Goal: Task Accomplishment & Management: Use online tool/utility

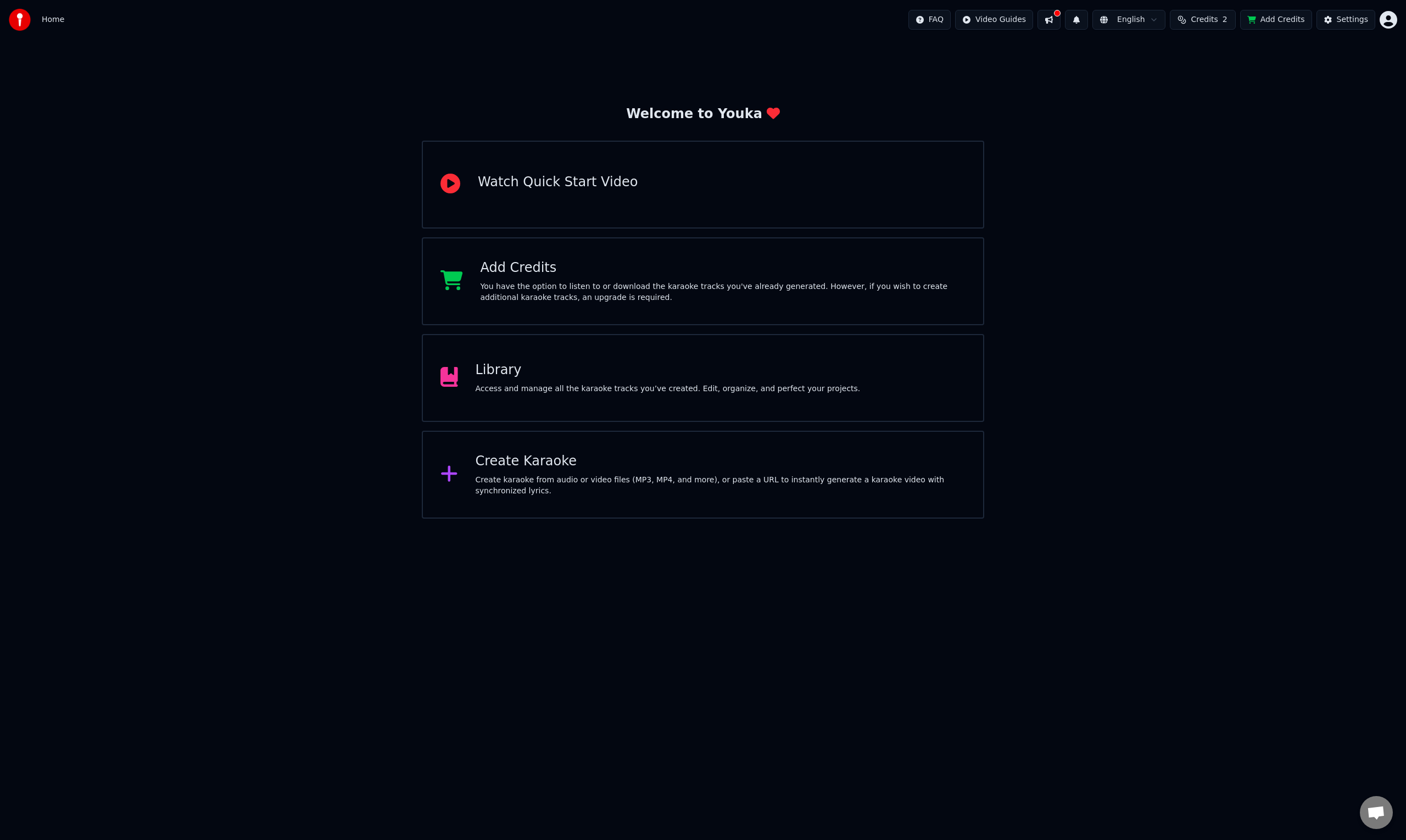
click at [652, 391] on div "Access and manage all the karaoke tracks you’ve created. Edit, organize, and pe…" at bounding box center [668, 388] width 385 height 11
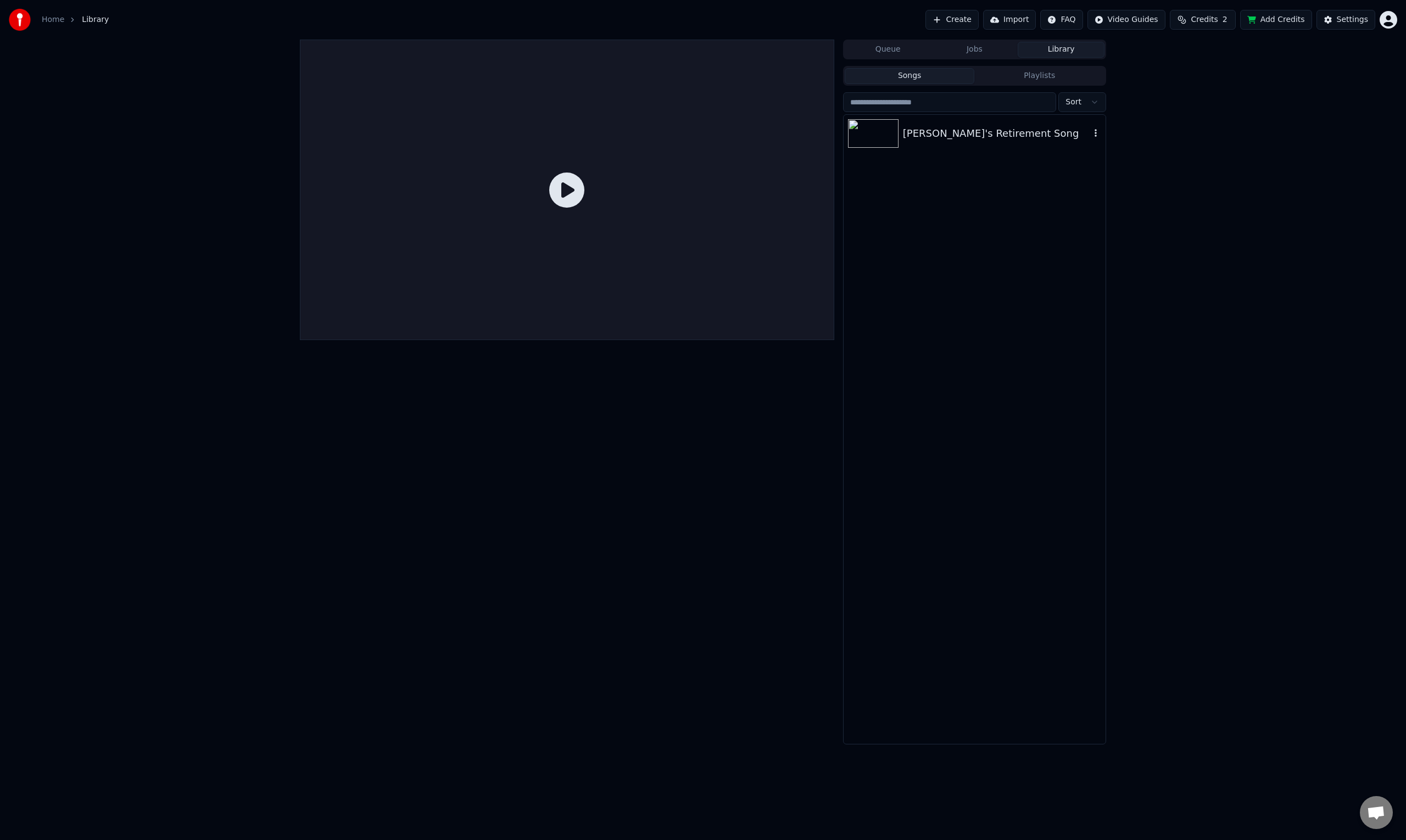
click at [923, 136] on div "[PERSON_NAME]'s Retirement Song" at bounding box center [997, 134] width 188 height 16
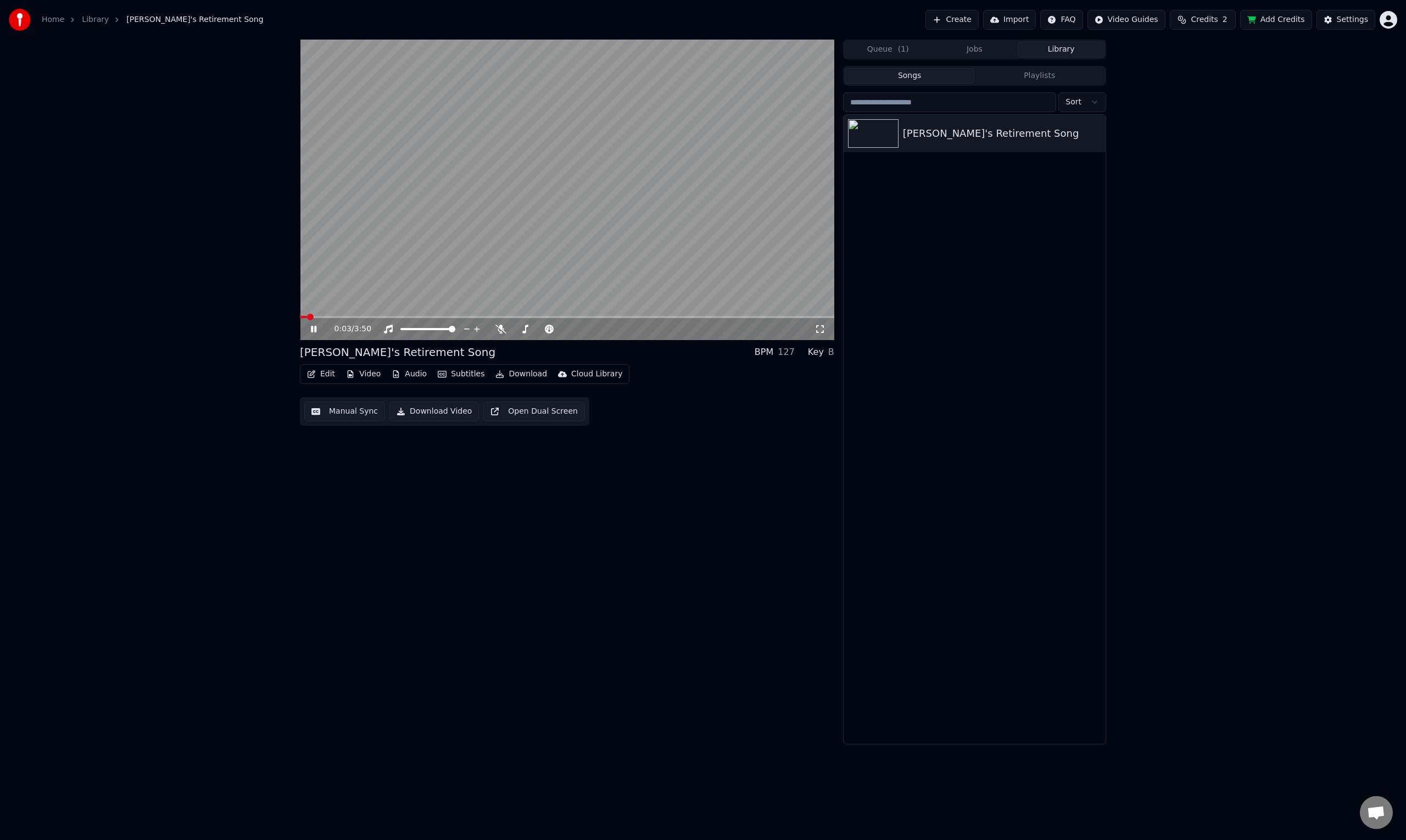
click at [529, 168] on video at bounding box center [567, 190] width 535 height 300
click at [364, 375] on button "Video" at bounding box center [364, 374] width 43 height 16
click at [387, 457] on div "Add Logo" at bounding box center [380, 455] width 36 height 11
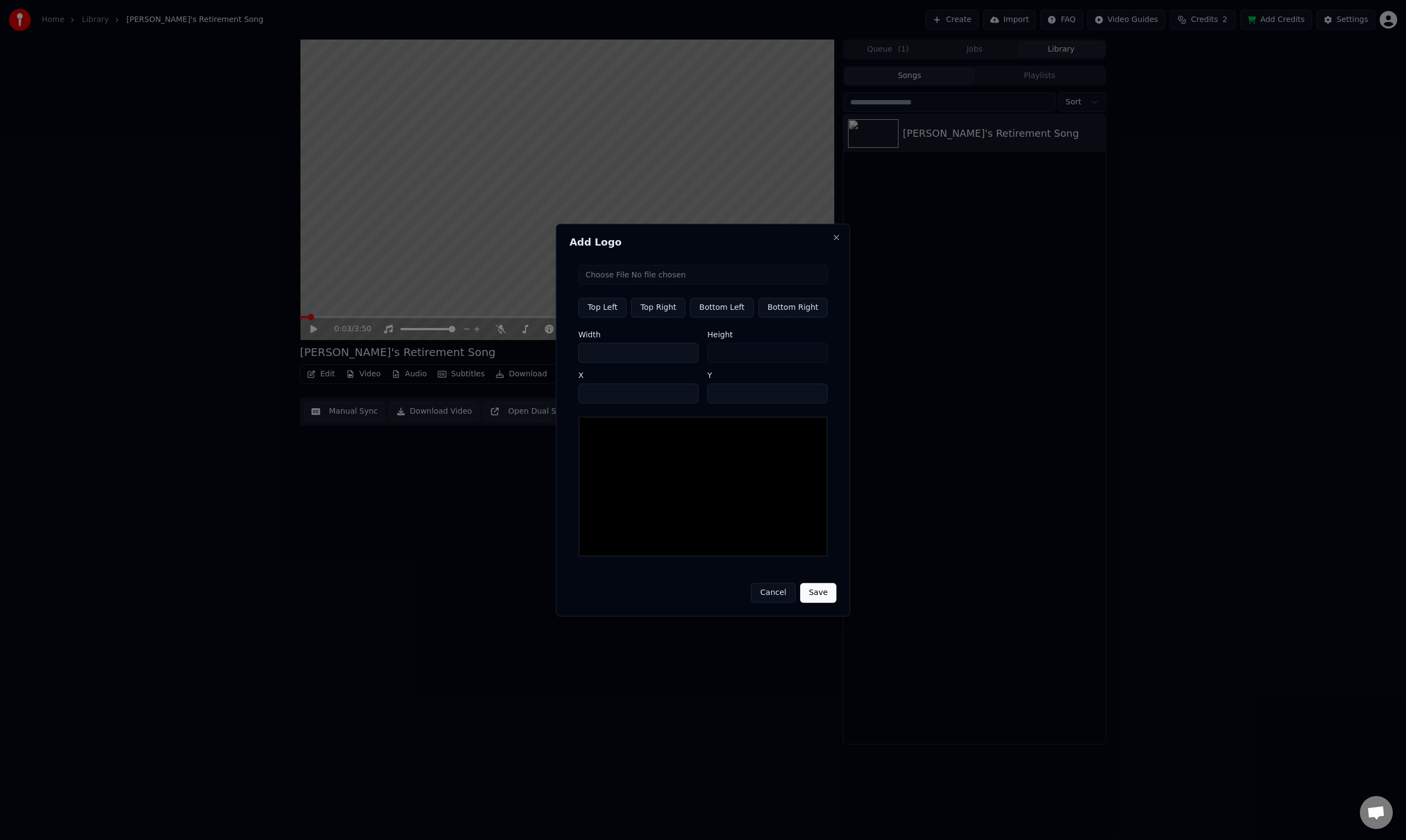
click at [661, 273] on input "file" at bounding box center [703, 275] width 249 height 20
type input "**********"
click at [821, 590] on button "Save" at bounding box center [818, 593] width 37 height 20
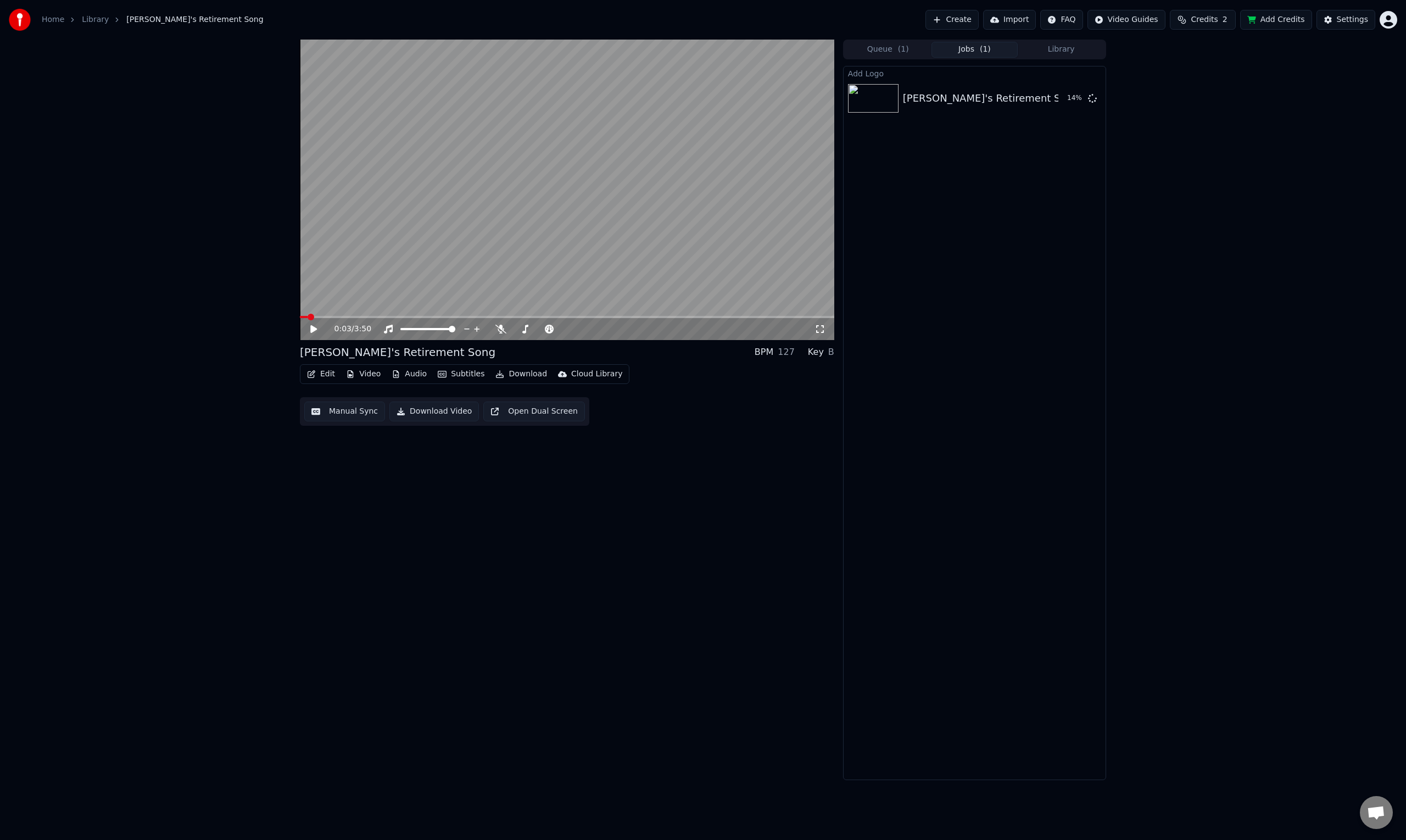
click at [312, 333] on icon at bounding box center [321, 329] width 26 height 9
click at [300, 314] on span at bounding box center [303, 317] width 7 height 7
click at [735, 314] on span at bounding box center [734, 317] width 7 height 7
click at [766, 318] on span at bounding box center [533, 316] width 466 height 2
click at [791, 315] on span at bounding box center [788, 317] width 7 height 7
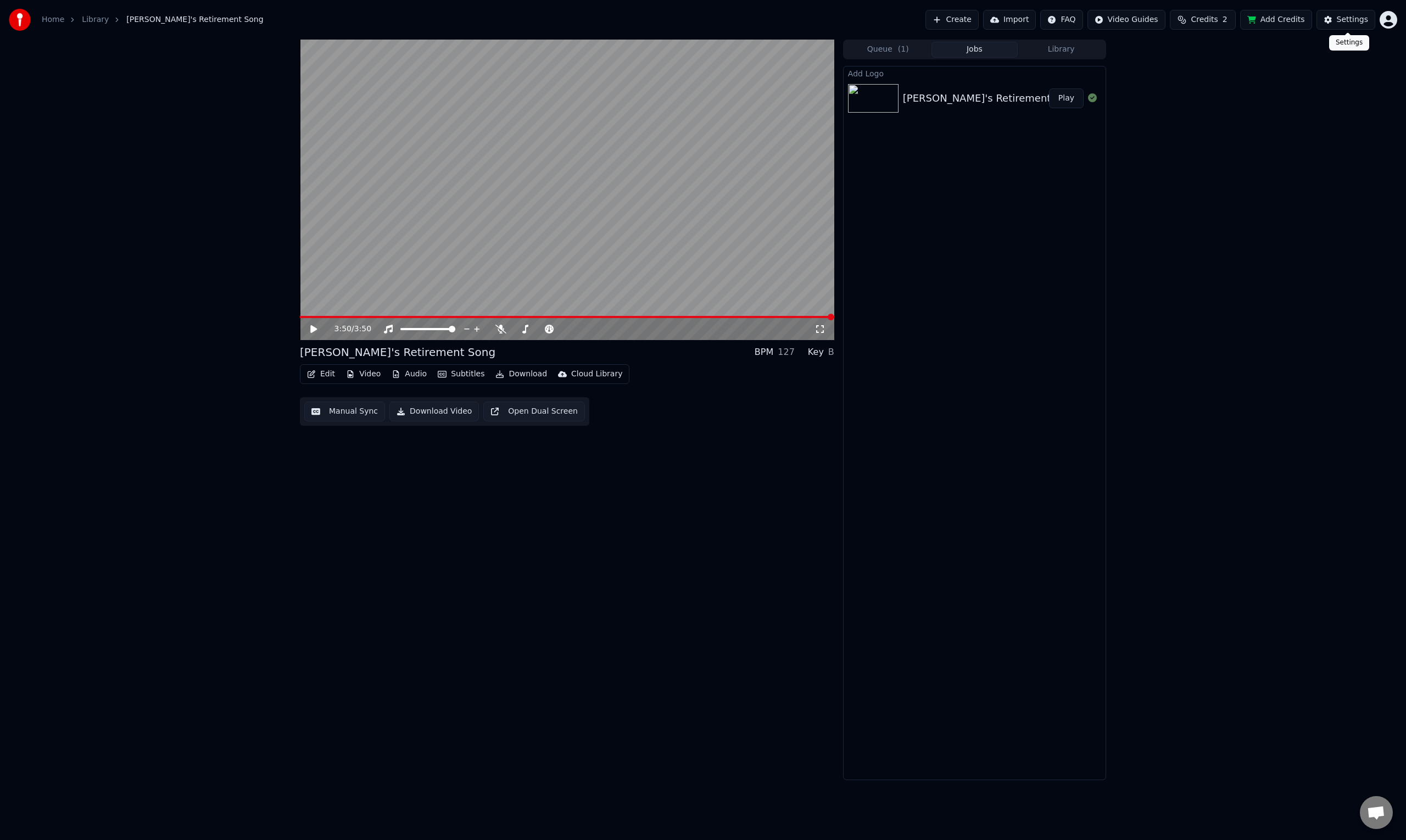
click at [1341, 20] on div "Settings" at bounding box center [1352, 19] width 32 height 11
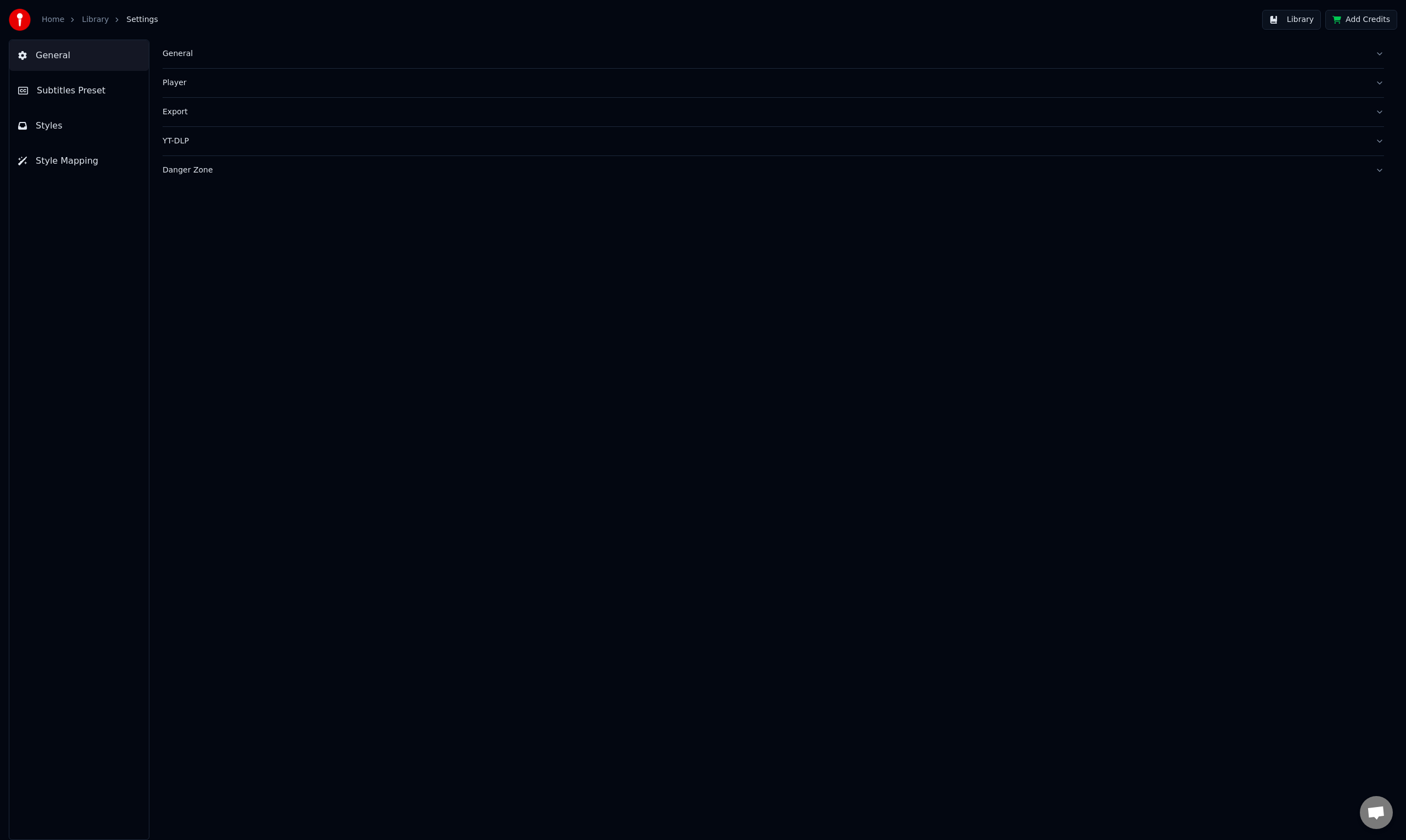
click at [47, 127] on span "Styles" at bounding box center [49, 126] width 27 height 13
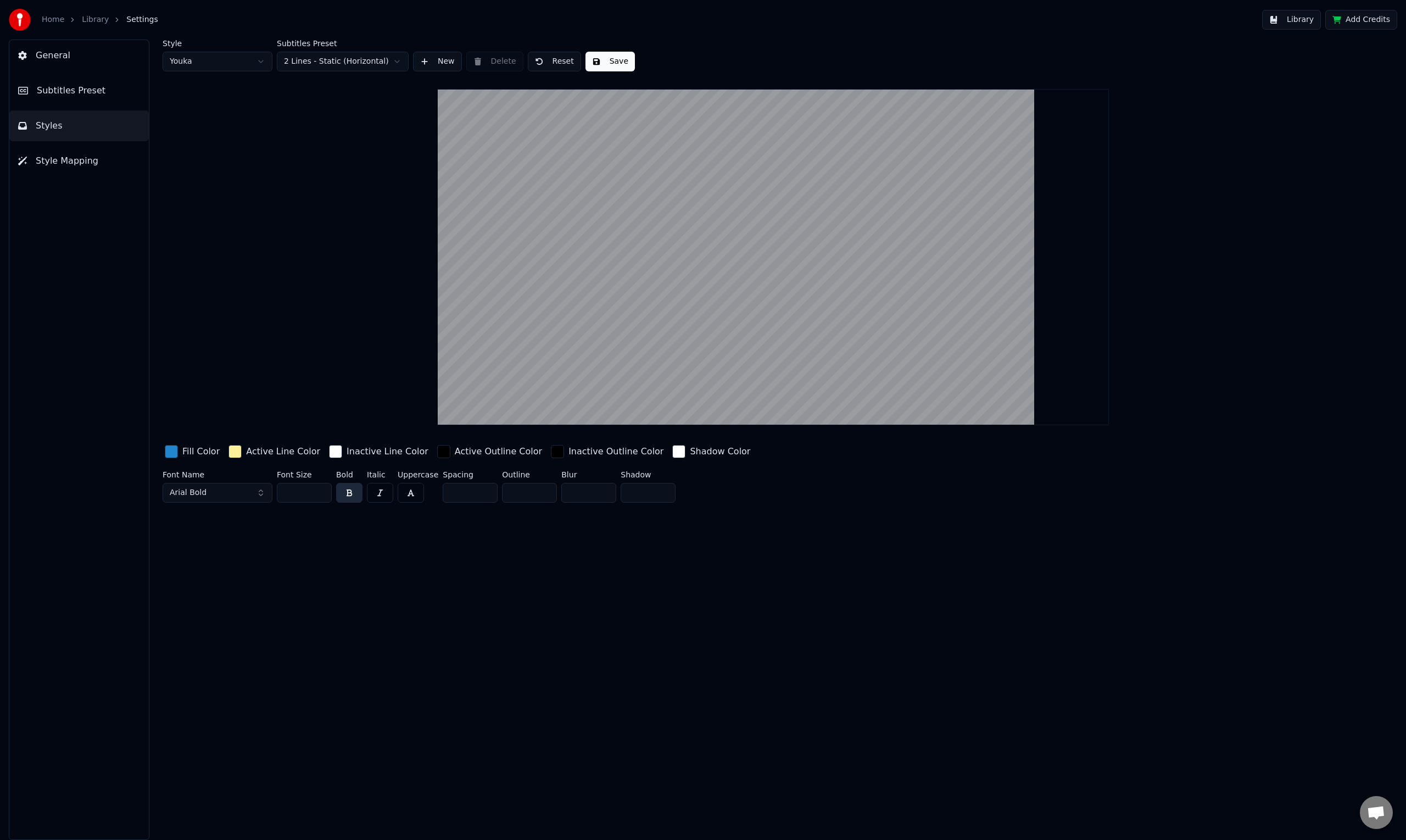
click at [59, 96] on span "Subtitles Preset" at bounding box center [71, 90] width 69 height 13
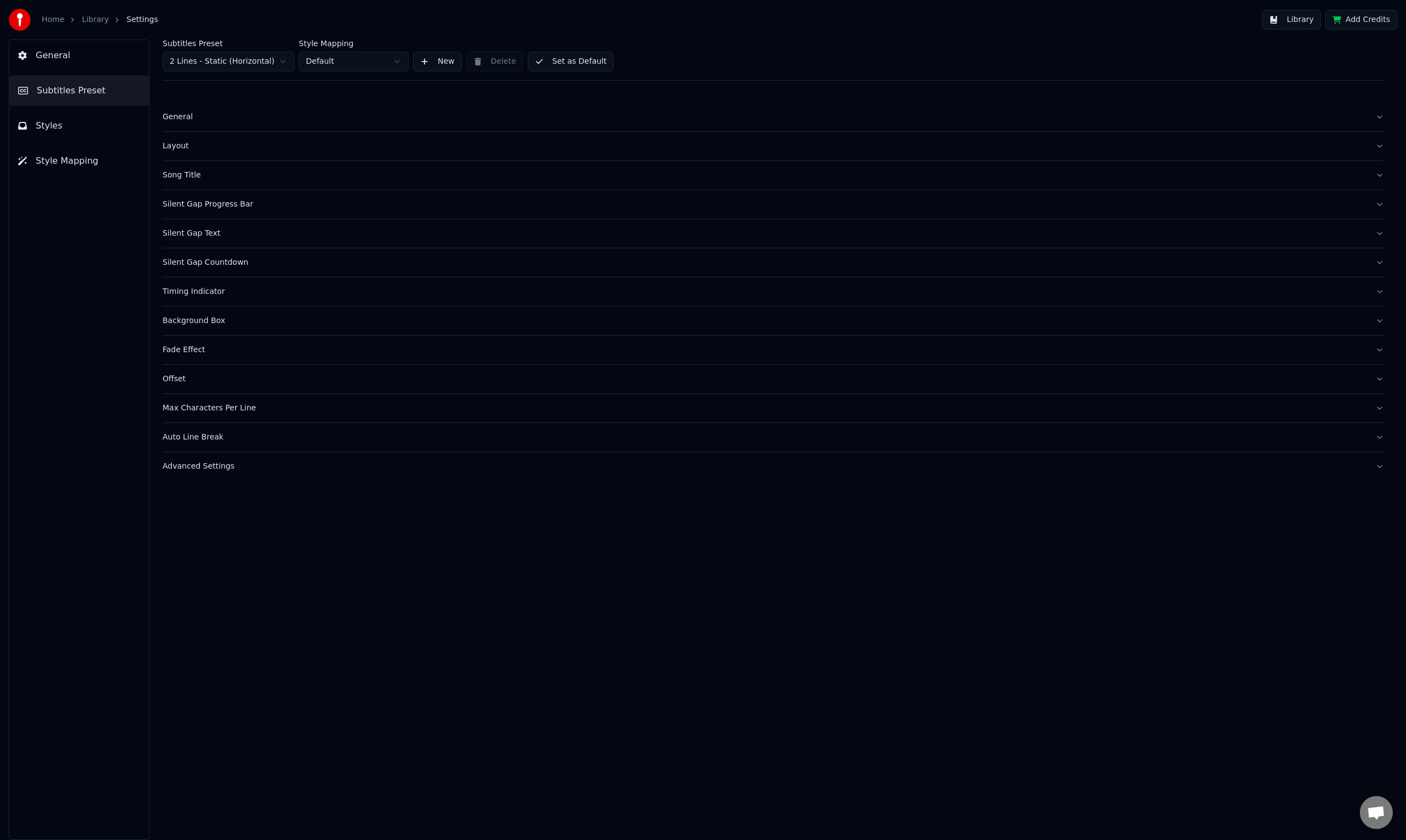
click at [56, 61] on span "General" at bounding box center [53, 56] width 35 height 13
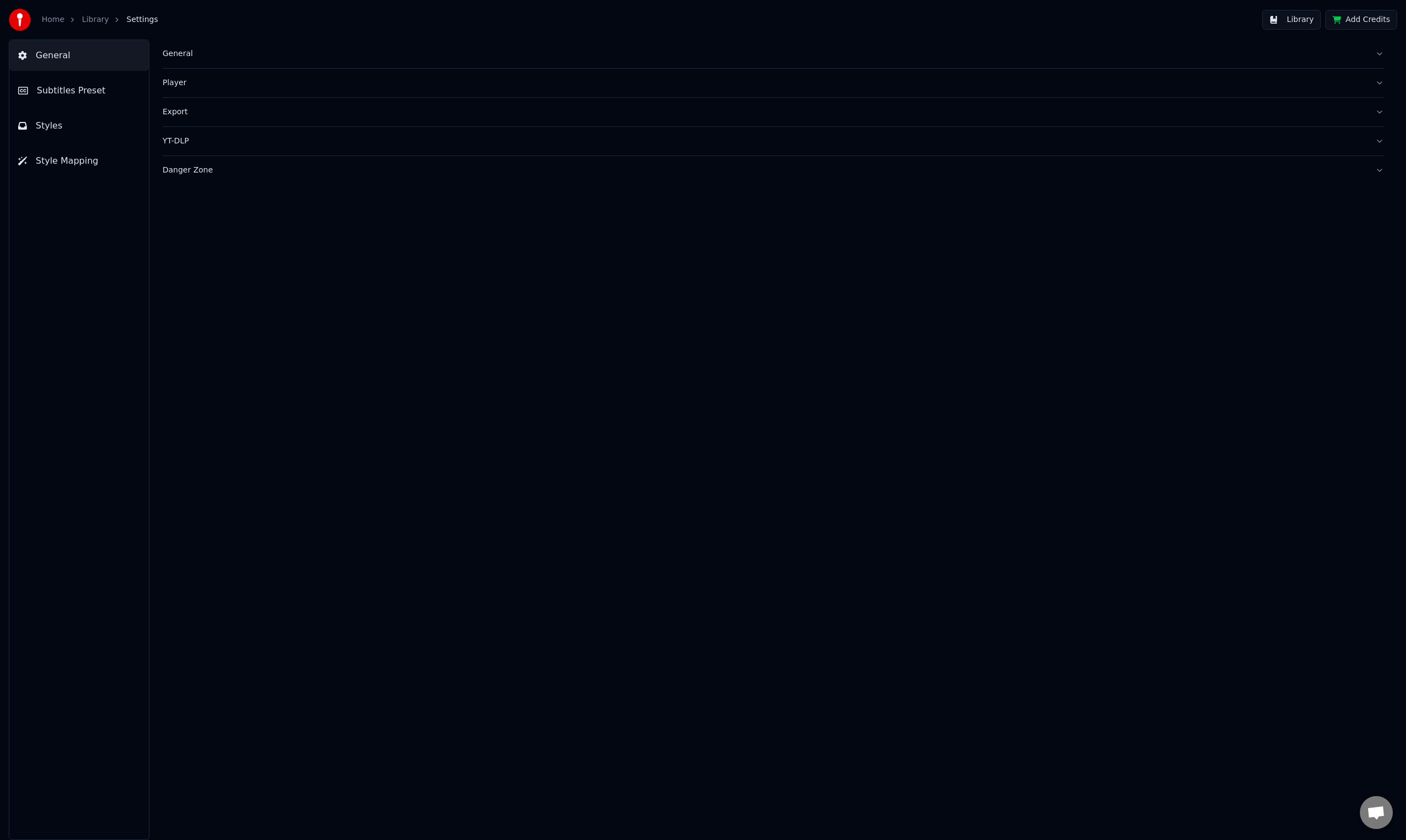
click at [64, 163] on span "Style Mapping" at bounding box center [66, 161] width 62 height 13
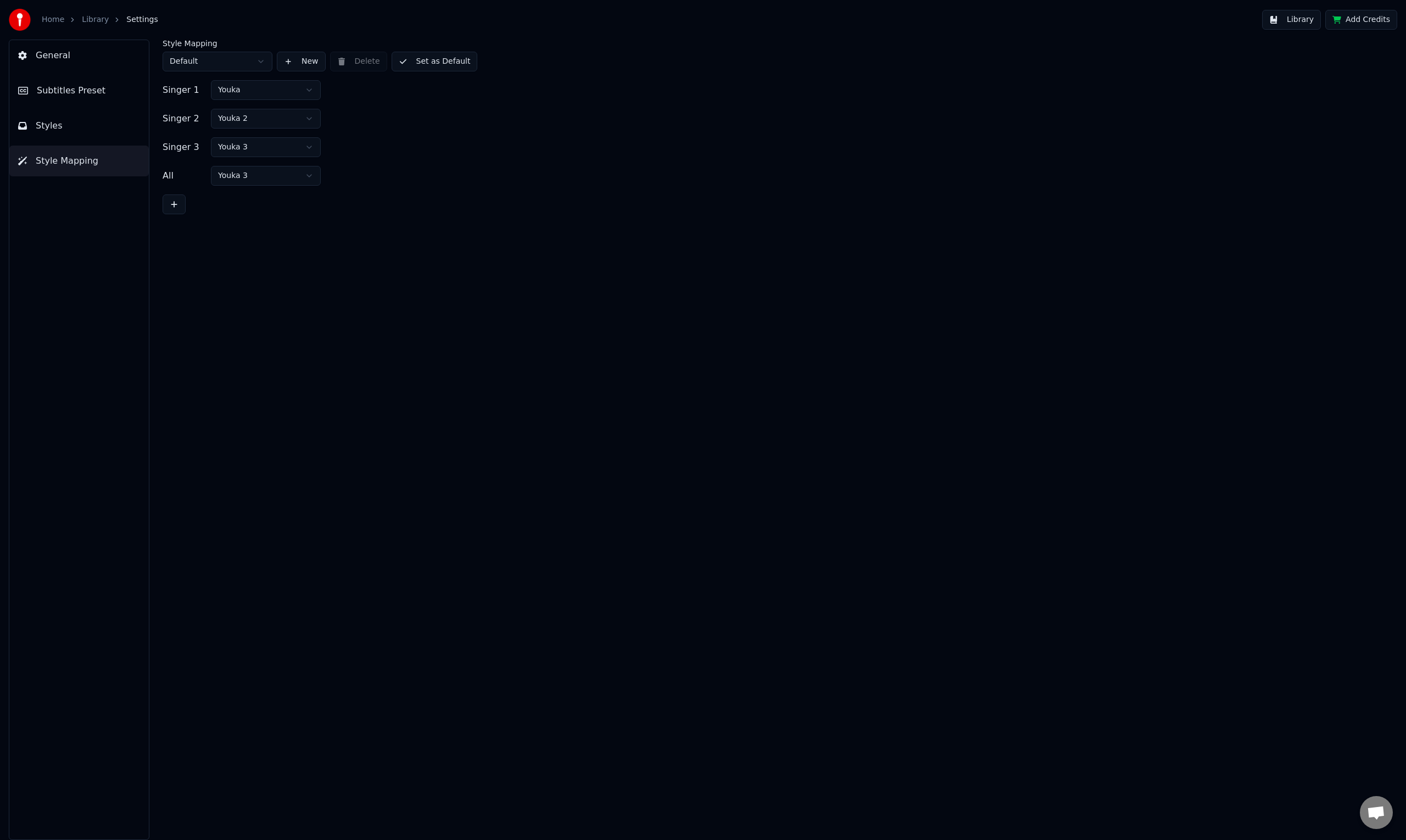
click at [52, 134] on button "Styles" at bounding box center [79, 125] width 139 height 31
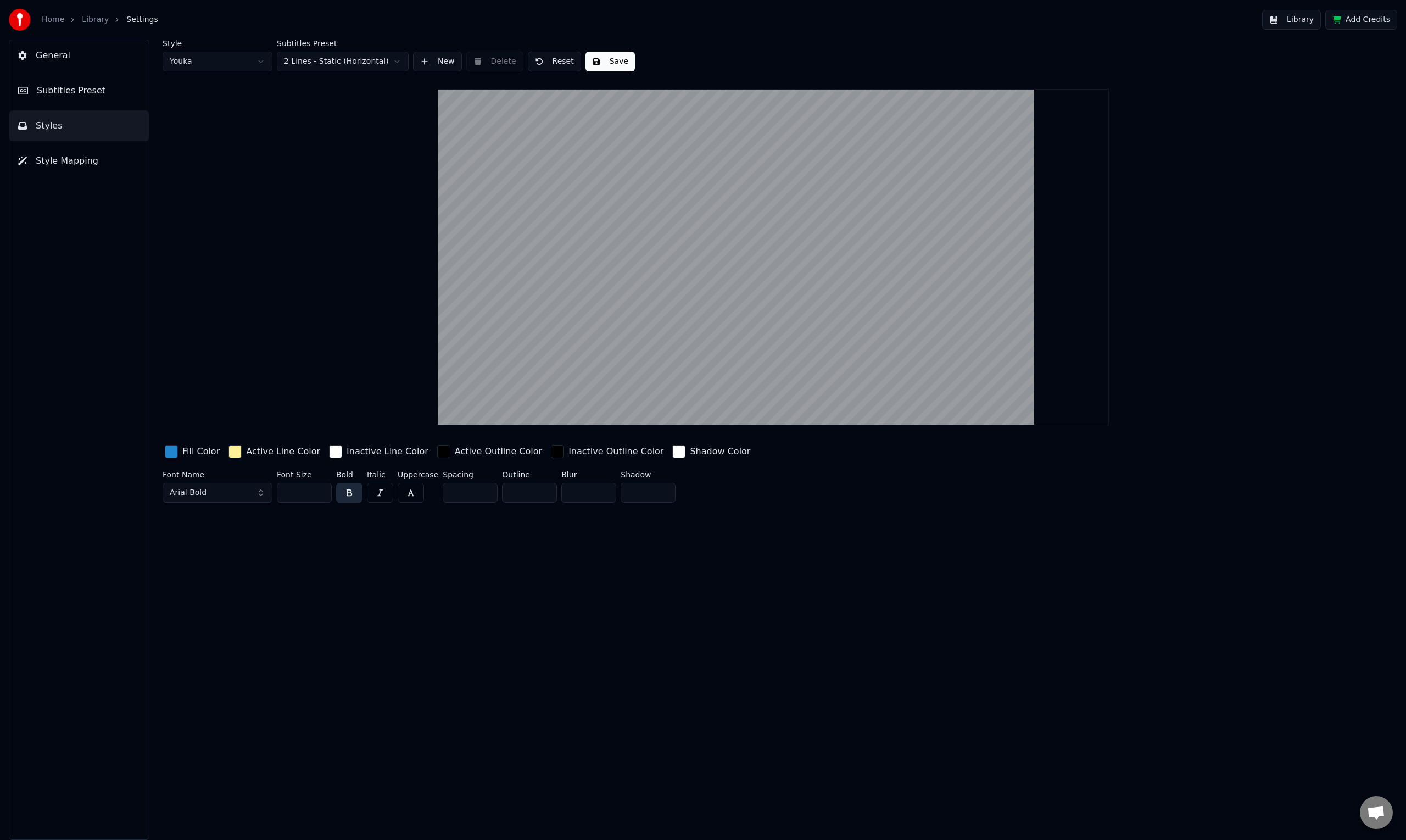
click at [51, 85] on span "Subtitles Preset" at bounding box center [71, 90] width 69 height 13
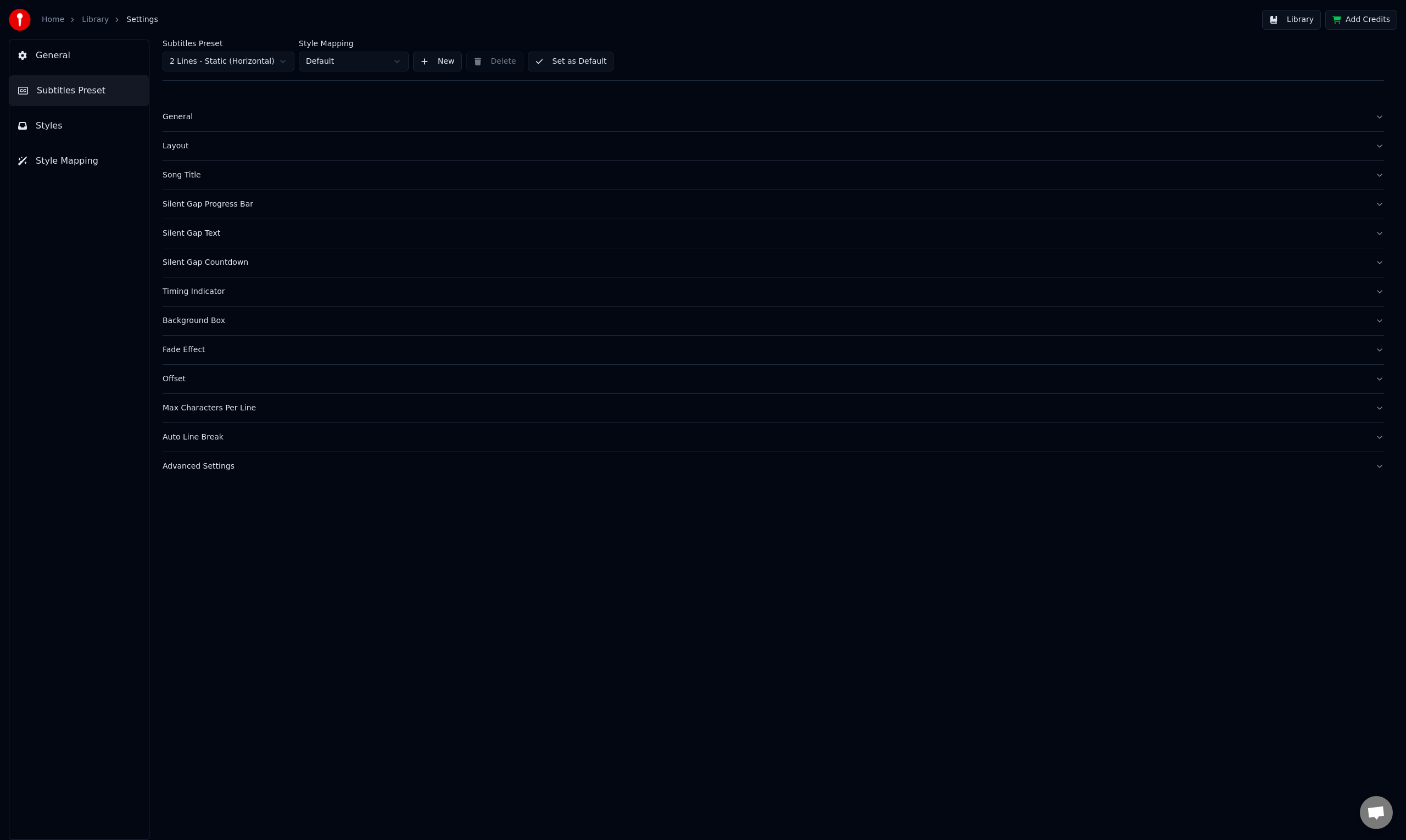
click at [56, 61] on span "General" at bounding box center [53, 56] width 35 height 13
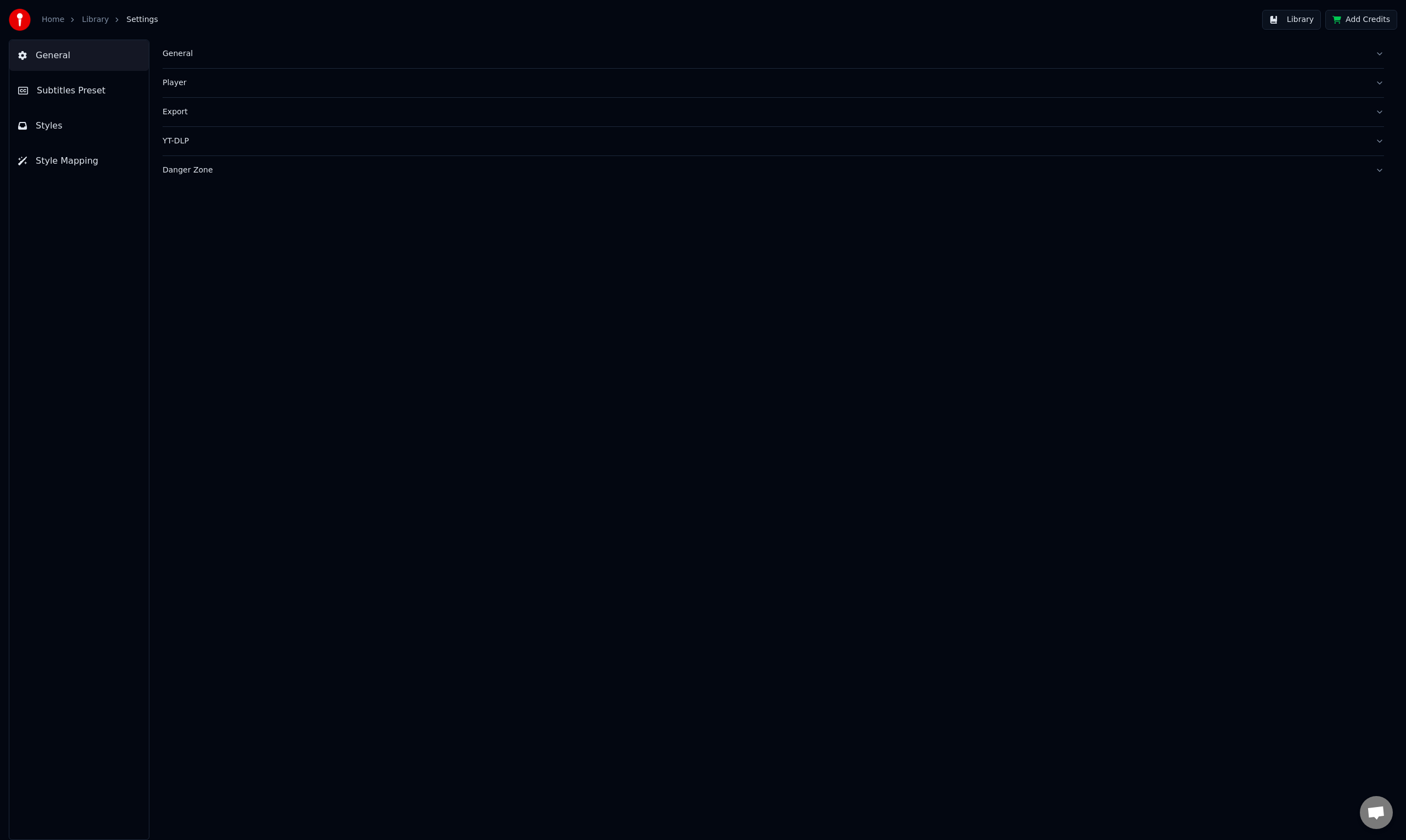
click at [61, 20] on link "Home" at bounding box center [52, 19] width 22 height 11
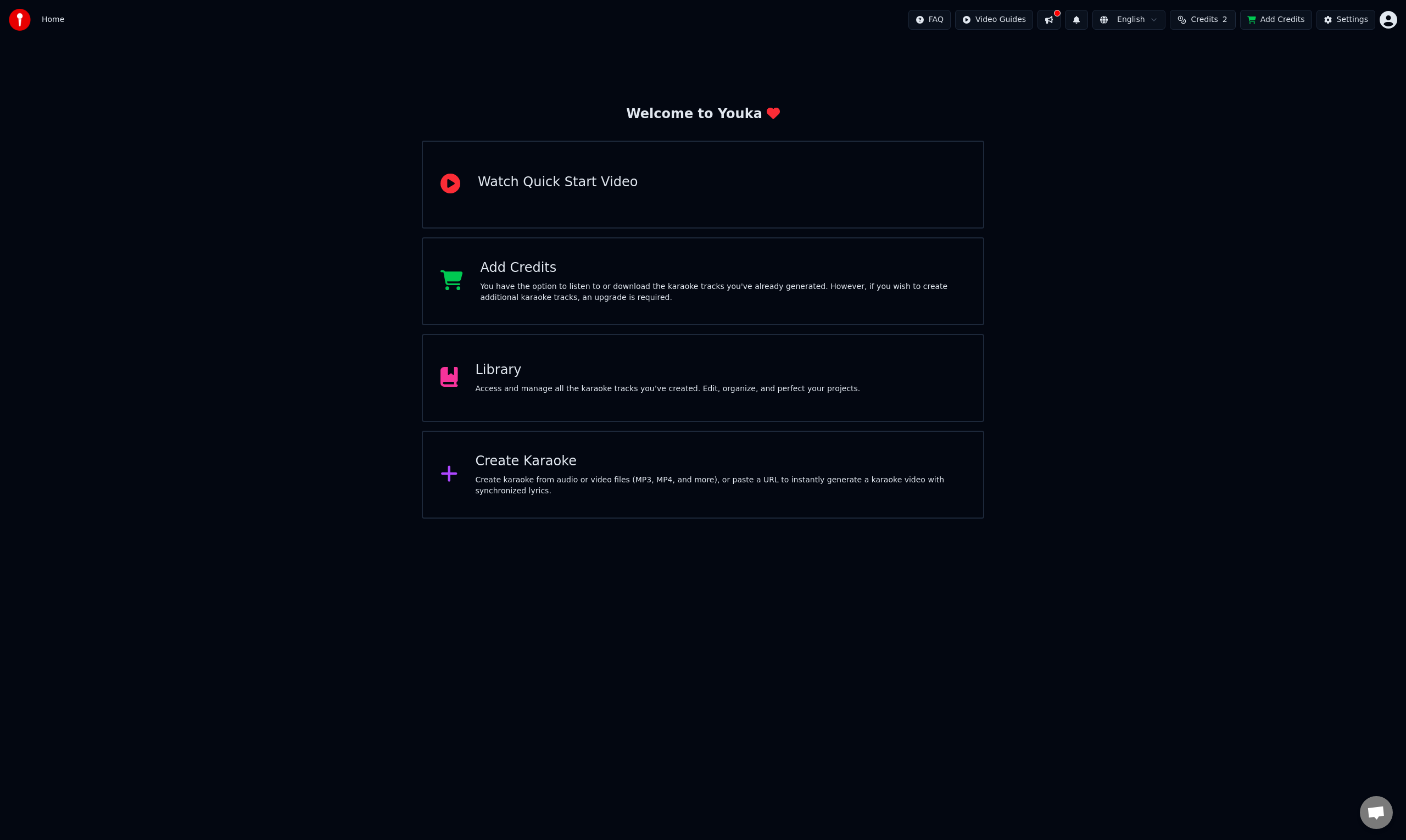
click at [534, 374] on div "Library" at bounding box center [668, 369] width 385 height 17
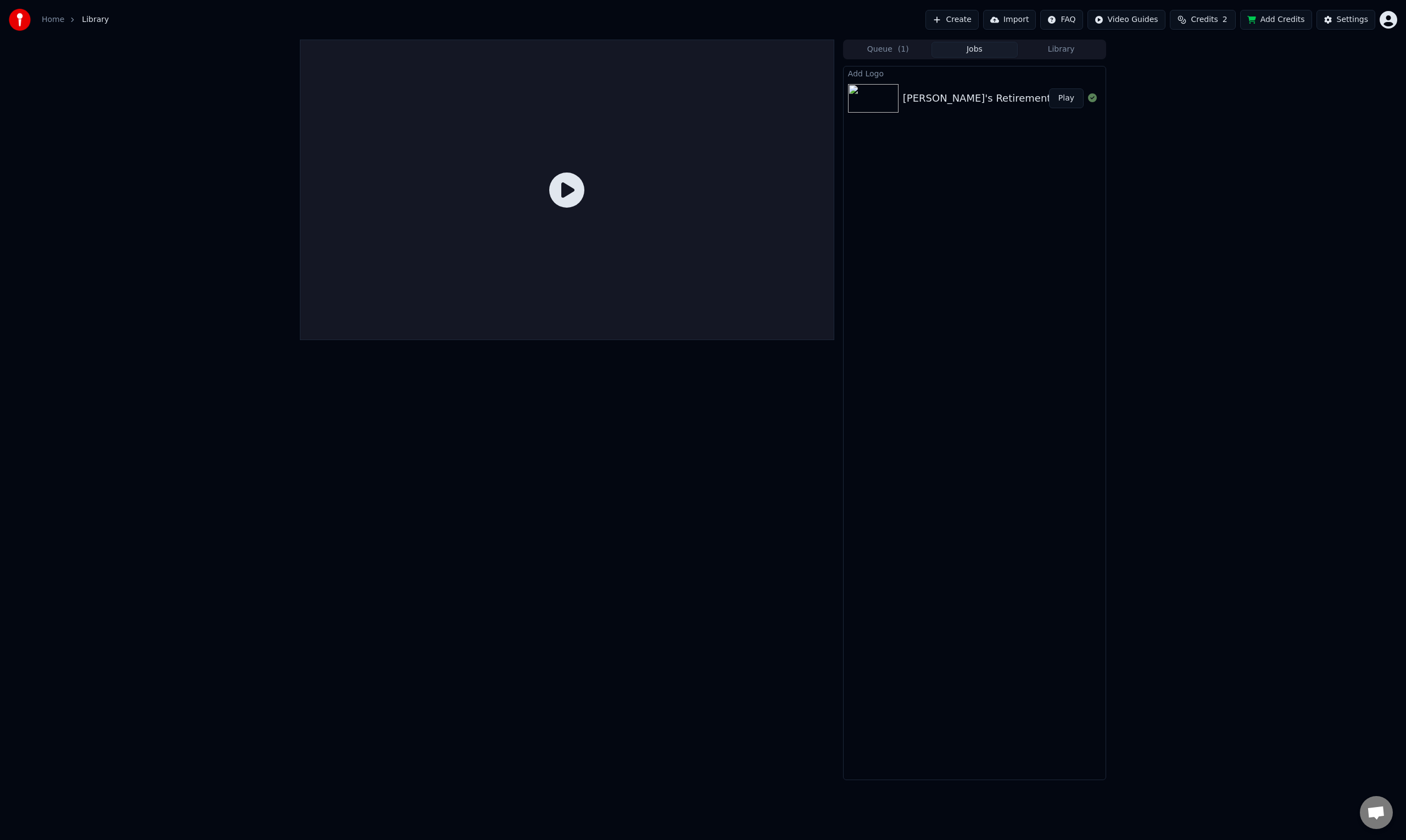
click at [935, 103] on div "[PERSON_NAME]'s Retirement Song" at bounding box center [991, 98] width 176 height 16
click at [943, 99] on div "[PERSON_NAME]'s Retirement Song" at bounding box center [991, 98] width 176 height 16
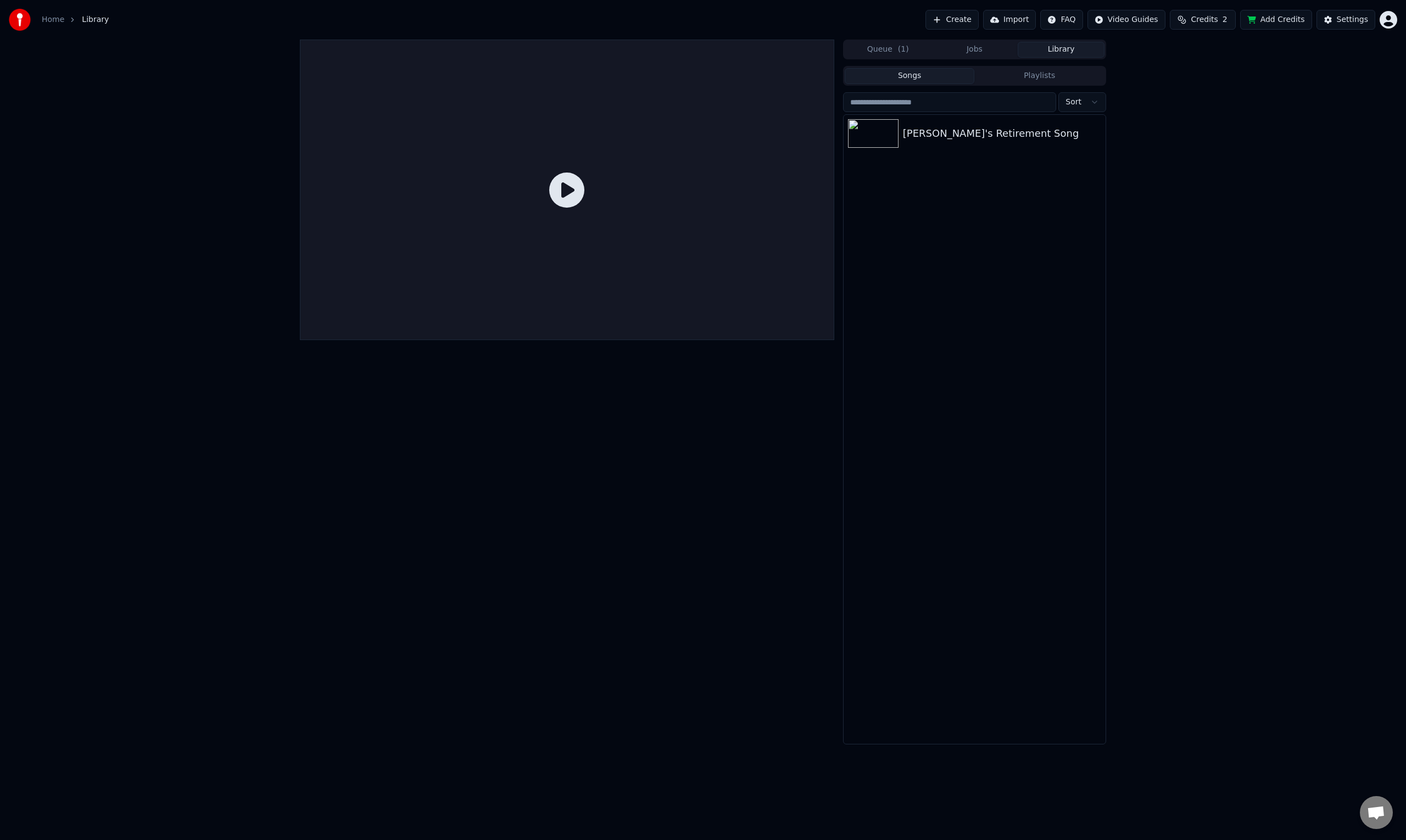
click at [1070, 50] on button "Library" at bounding box center [1061, 49] width 87 height 16
click at [958, 139] on div "[PERSON_NAME]'s Retirement Song" at bounding box center [997, 134] width 188 height 16
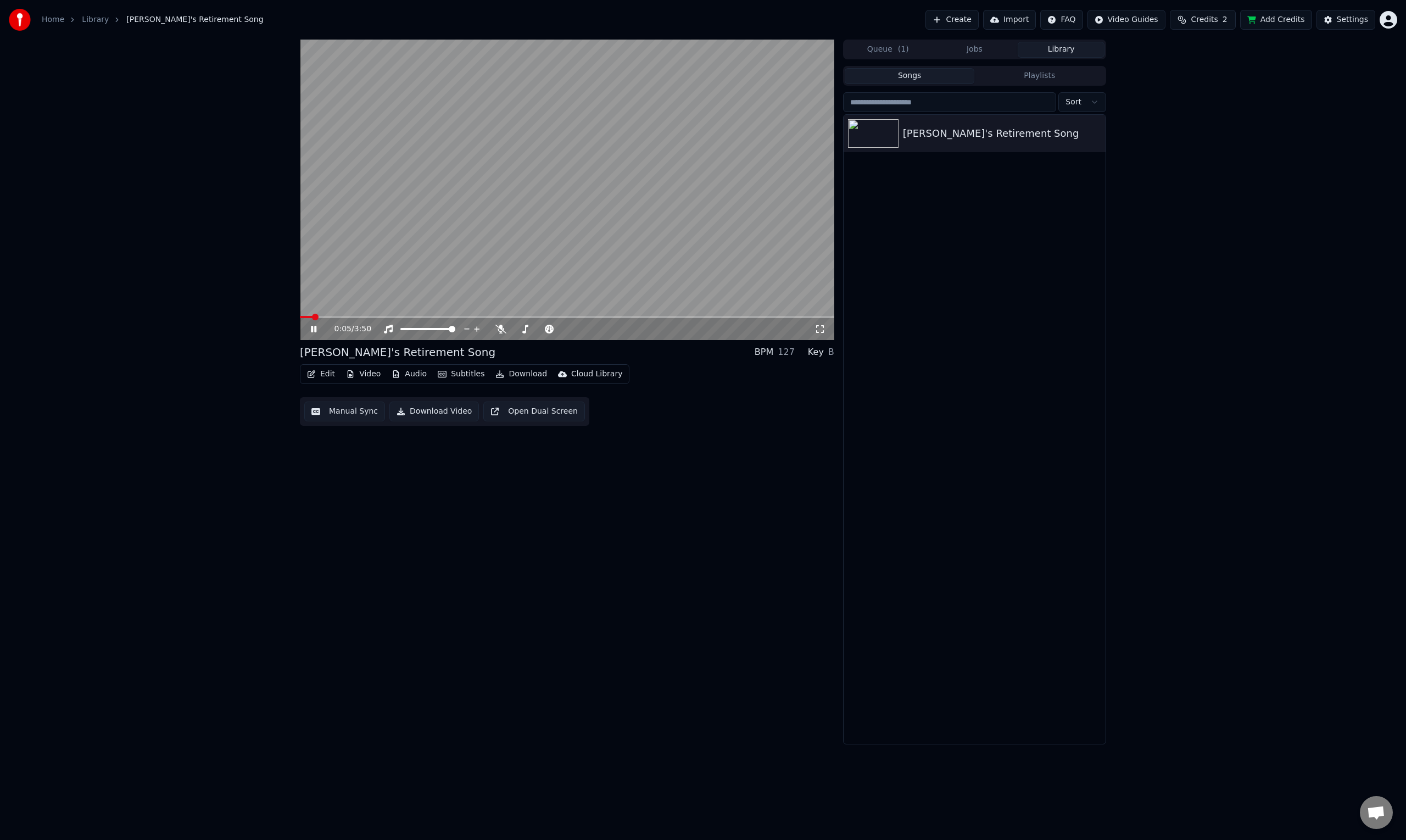
click at [568, 188] on video at bounding box center [567, 190] width 535 height 300
click at [324, 374] on button "Edit" at bounding box center [321, 374] width 37 height 16
click at [405, 507] on div "Change Background" at bounding box center [402, 507] width 78 height 11
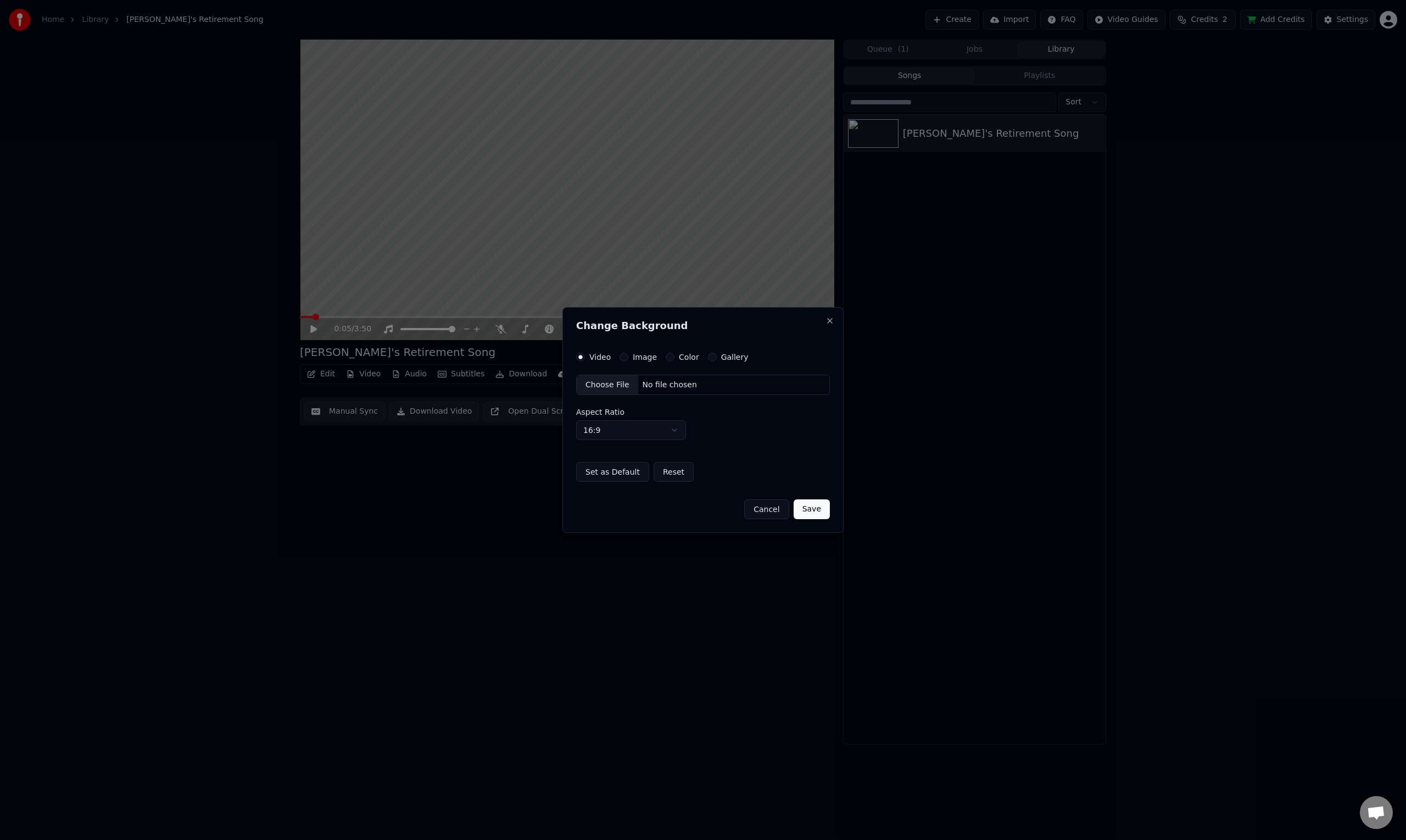
click at [623, 359] on button "Image" at bounding box center [623, 357] width 9 height 9
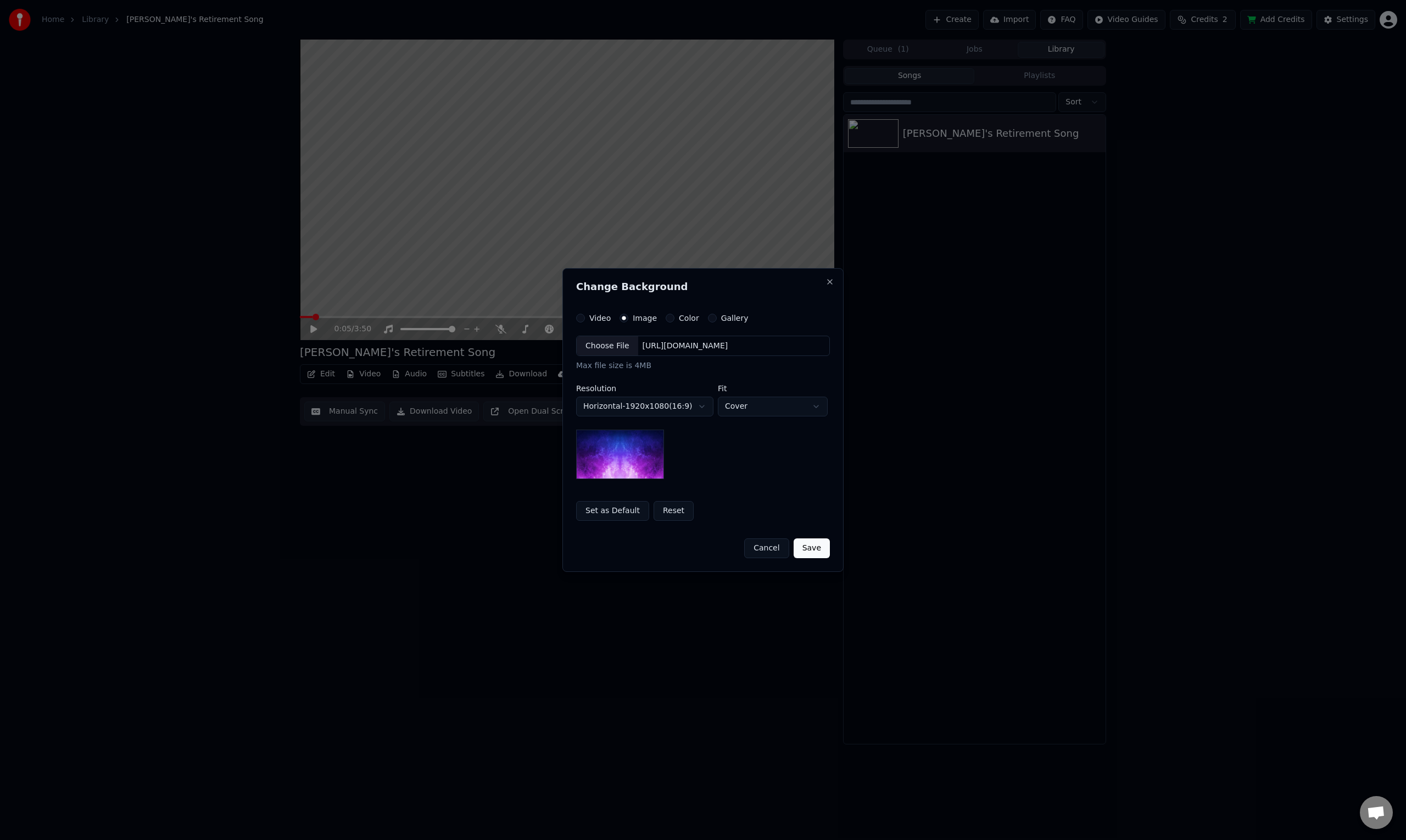
click at [614, 344] on div "Choose File" at bounding box center [608, 346] width 61 height 20
click at [815, 550] on button "Save" at bounding box center [812, 548] width 37 height 20
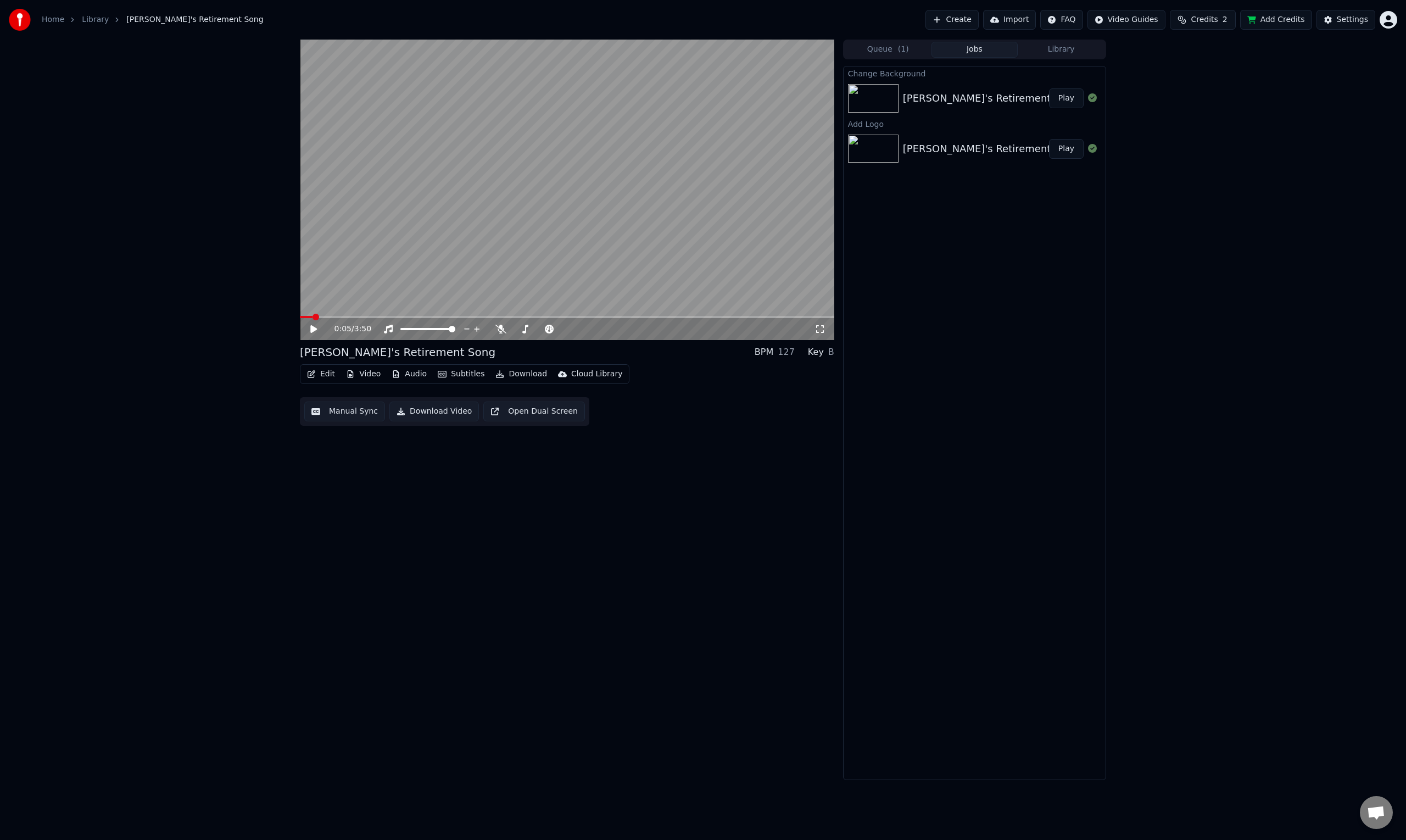
click at [1067, 103] on button "Play" at bounding box center [1067, 99] width 35 height 20
click at [940, 151] on div "[PERSON_NAME]'s Retirement Song" at bounding box center [991, 149] width 176 height 16
click at [1072, 147] on button "Play" at bounding box center [1067, 149] width 35 height 20
click at [312, 324] on div "0:20 / 3:50" at bounding box center [567, 329] width 525 height 11
click at [313, 329] on icon at bounding box center [313, 329] width 6 height 7
